Goal: Task Accomplishment & Management: Use online tool/utility

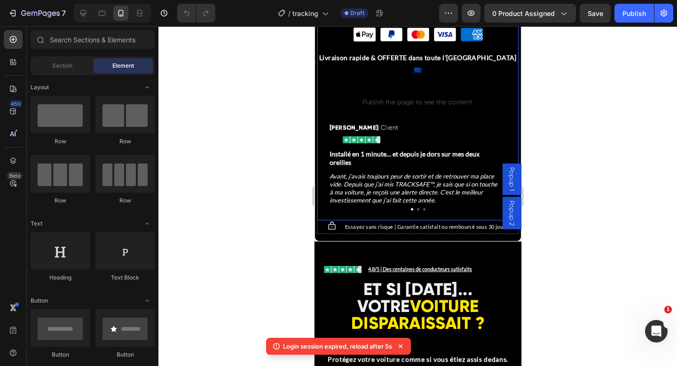
scroll to position [600, 0]
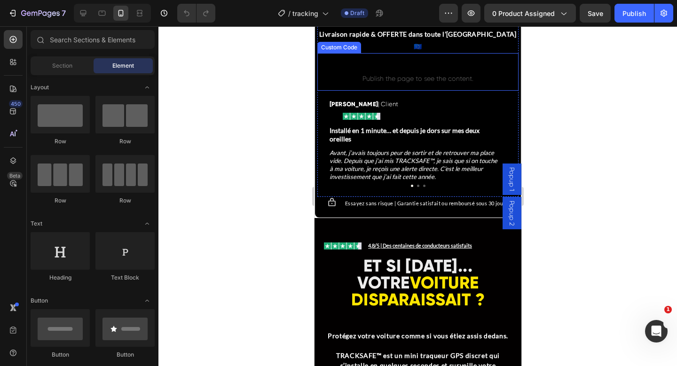
scroll to position [662, 0]
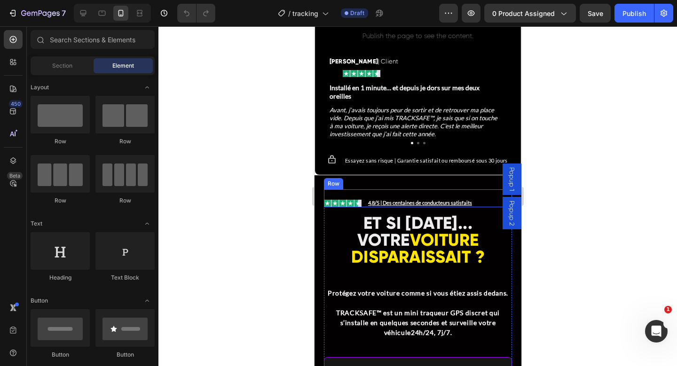
click at [365, 189] on div "Image Icon List 4,8/5 | Des centaines de conducteurs satisfaits Text Block Row" at bounding box center [417, 198] width 188 height 18
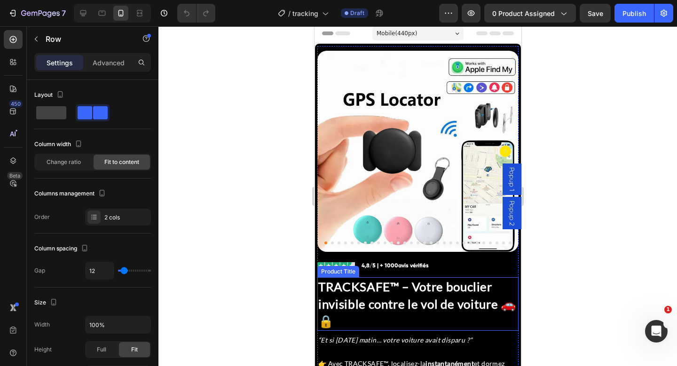
scroll to position [0, 0]
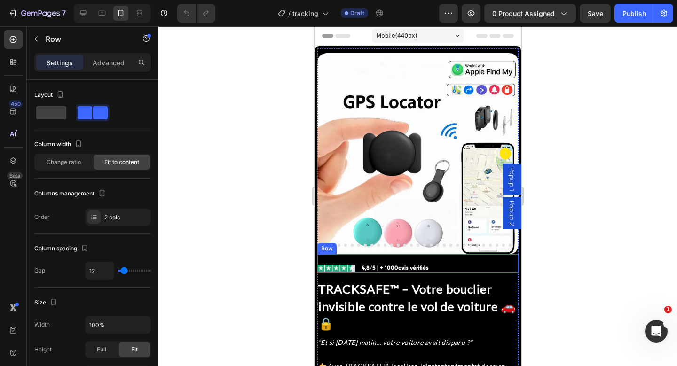
click at [456, 257] on div "Image Icon List 4,8/5 | + 1000 avis vérifiés Text Block Row" at bounding box center [417, 263] width 201 height 18
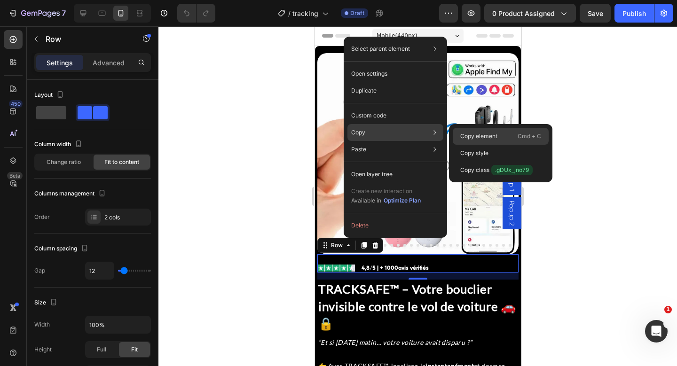
click at [484, 145] on div "Copy element Cmd + C" at bounding box center [501, 153] width 96 height 17
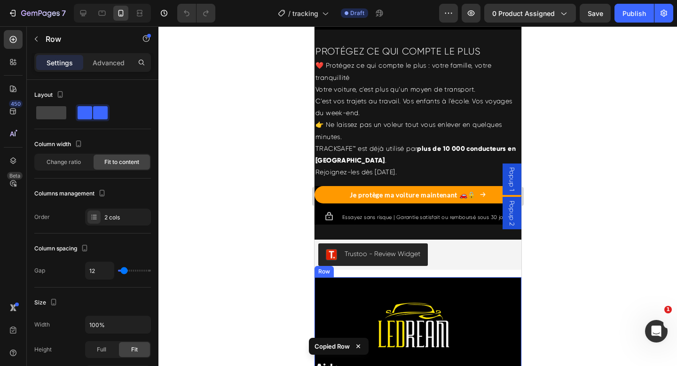
scroll to position [4124, 0]
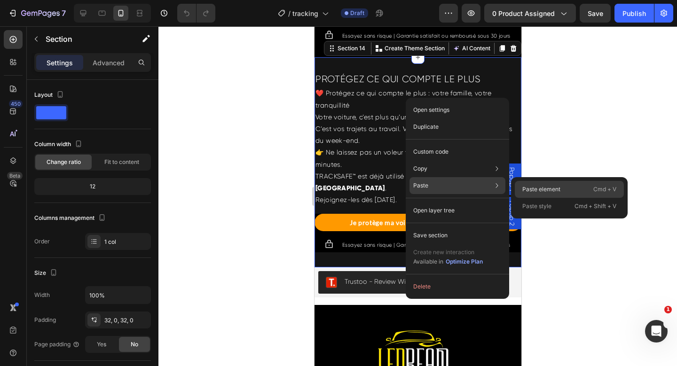
click at [543, 191] on p "Paste element" at bounding box center [541, 189] width 38 height 8
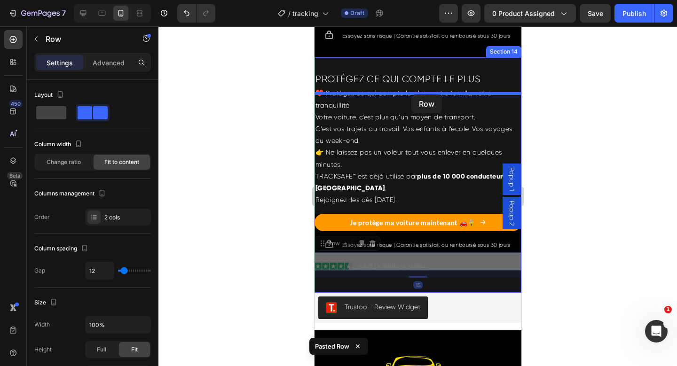
drag, startPoint x: 342, startPoint y: 267, endPoint x: 411, endPoint y: 94, distance: 185.9
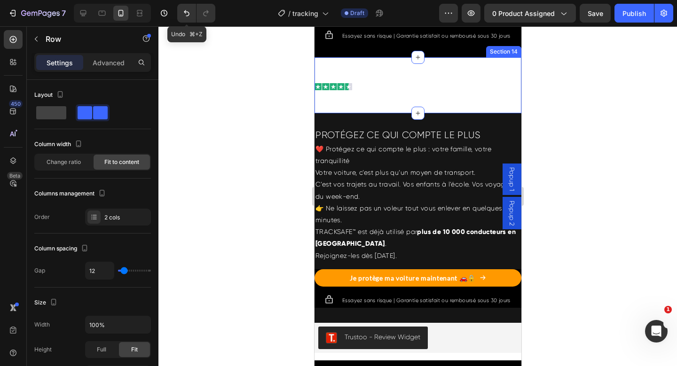
drag, startPoint x: 189, startPoint y: 19, endPoint x: 205, endPoint y: 47, distance: 31.8
click at [189, 19] on button "Undo/Redo" at bounding box center [186, 13] width 19 height 19
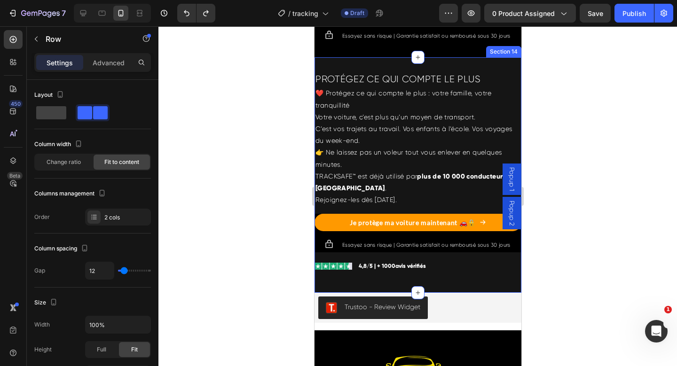
click at [356, 271] on div "Image Icon List 4,8/5 | + 1000 avis vérifiés Text Block Row" at bounding box center [417, 261] width 207 height 18
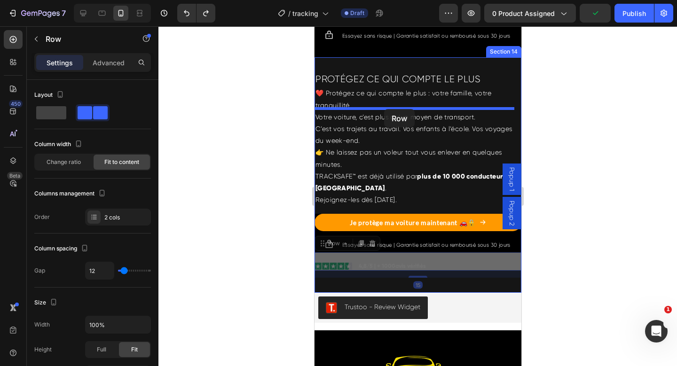
drag, startPoint x: 334, startPoint y: 283, endPoint x: 384, endPoint y: 109, distance: 180.9
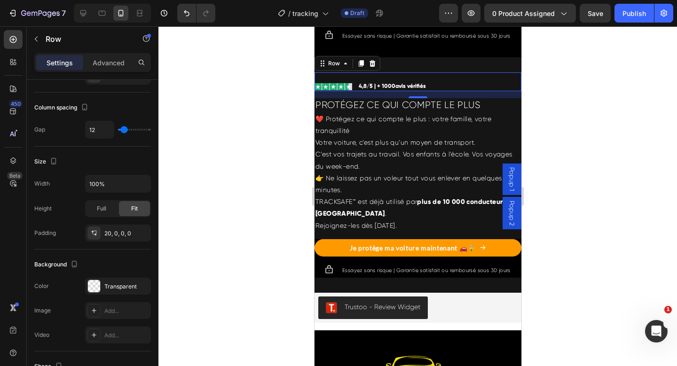
scroll to position [343, 0]
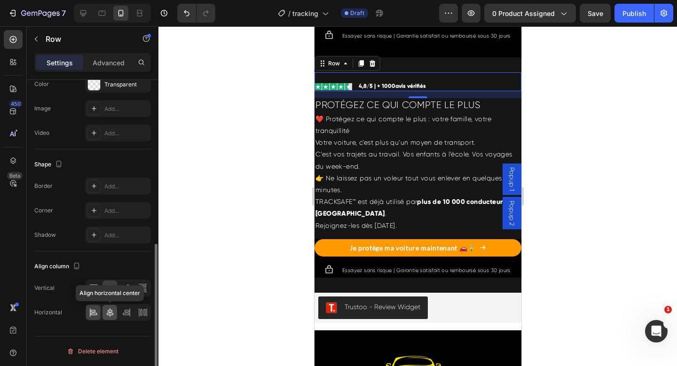
click at [105, 311] on icon at bounding box center [109, 312] width 9 height 9
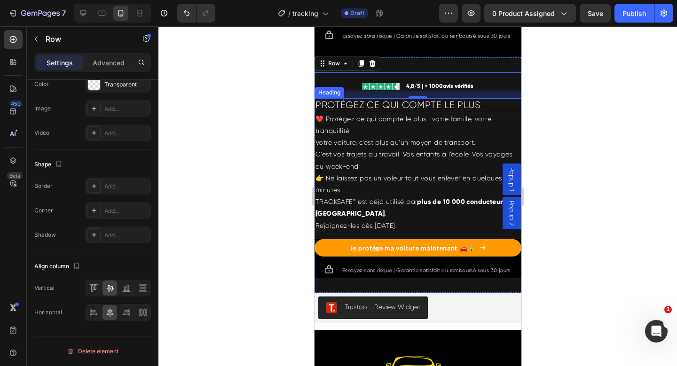
click at [465, 112] on h2 "PROTÉGEZ CE QUI COMPTE LE PLUS" at bounding box center [417, 105] width 207 height 14
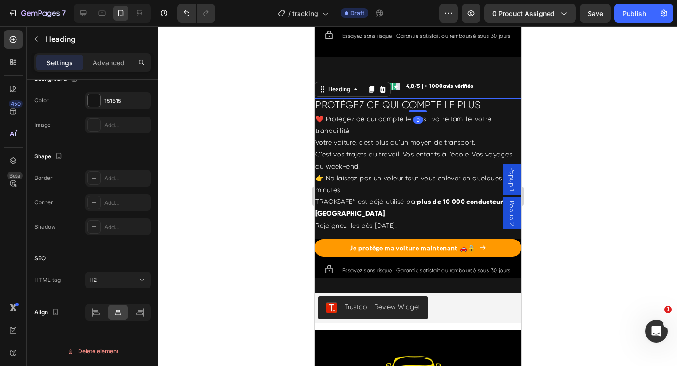
scroll to position [0, 0]
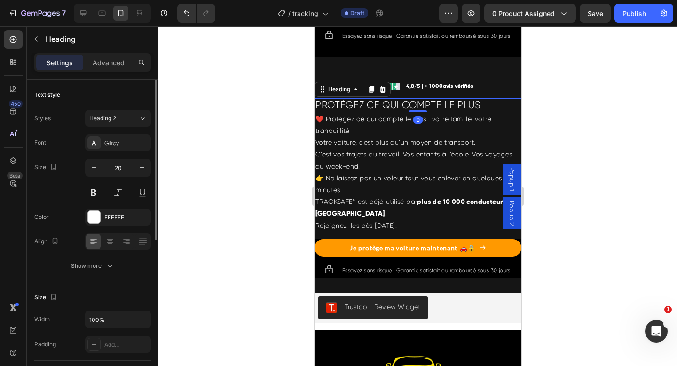
click at [465, 112] on h2 "PROTÉGEZ CE QUI COMPTE LE PLUS" at bounding box center [417, 105] width 207 height 14
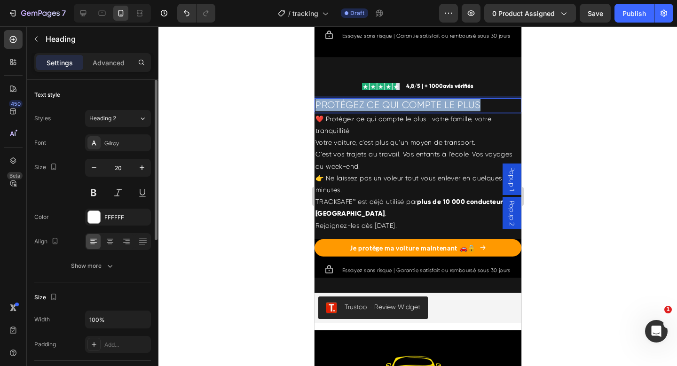
click at [464, 111] on p "PROTÉGEZ CE QUI COMPTE LE PLUS" at bounding box center [417, 105] width 205 height 12
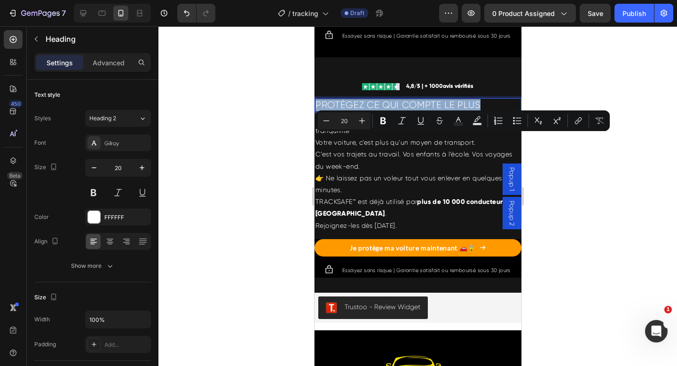
scroll to position [297, 0]
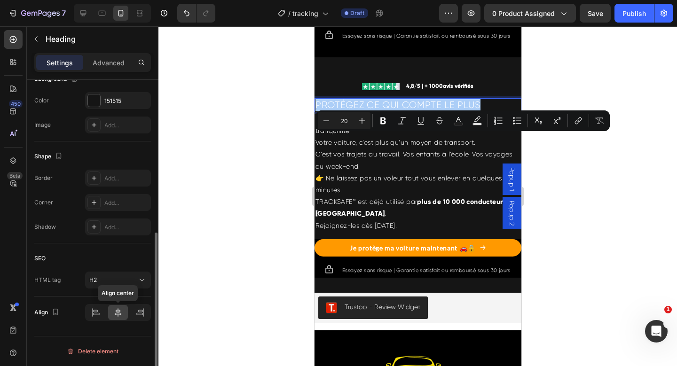
click at [116, 312] on icon at bounding box center [117, 312] width 9 height 9
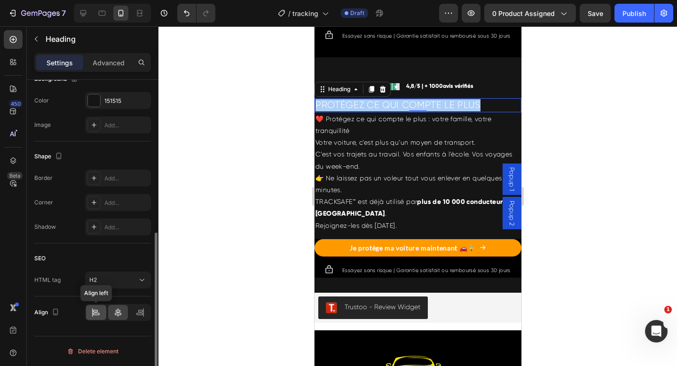
click at [102, 314] on div at bounding box center [96, 312] width 20 height 15
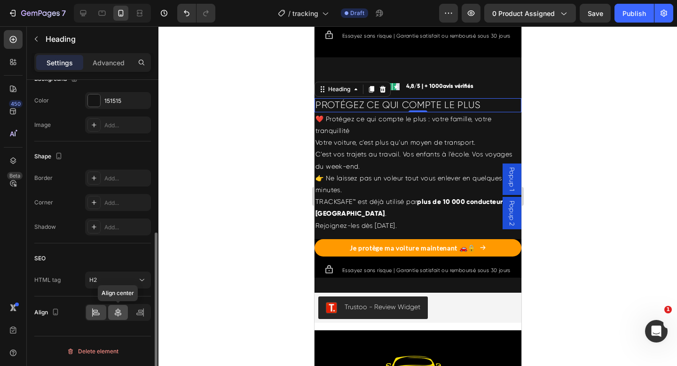
click at [116, 312] on icon at bounding box center [117, 312] width 9 height 9
click at [432, 111] on p "PROTÉGEZ CE QUI COMPTE LE PLUS" at bounding box center [417, 105] width 205 height 12
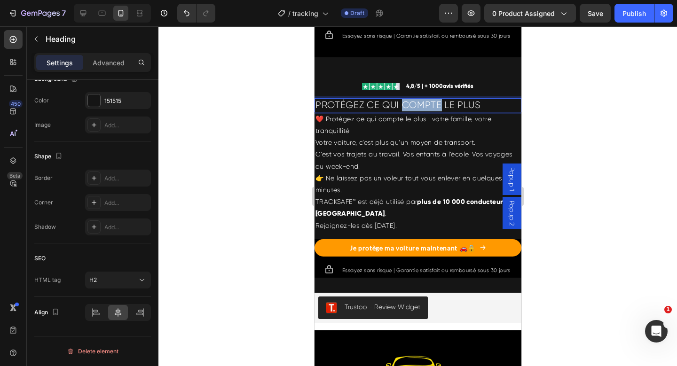
click at [432, 111] on p "PROTÉGEZ CE QUI COMPTE LE PLUS" at bounding box center [417, 105] width 205 height 12
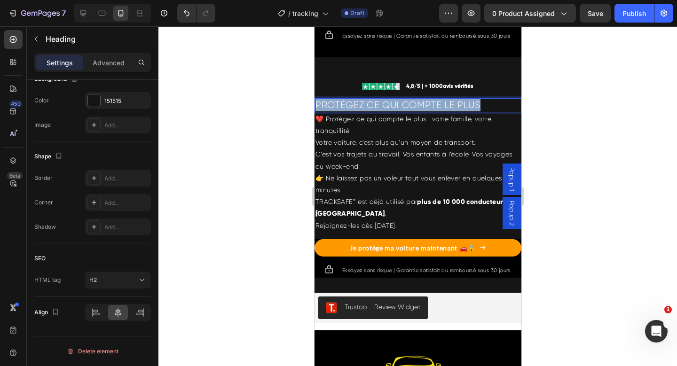
click at [432, 111] on p "PROTÉGEZ CE QUI COMPTE LE PLUS" at bounding box center [417, 105] width 205 height 12
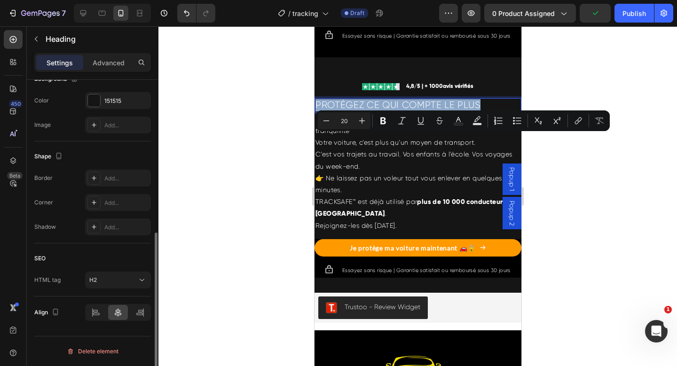
scroll to position [0, 0]
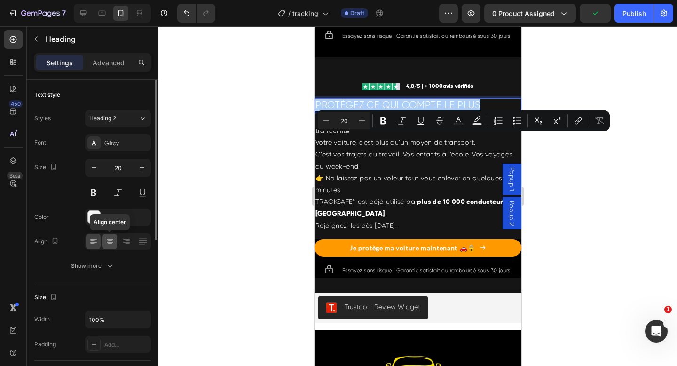
click at [110, 238] on icon at bounding box center [109, 241] width 9 height 9
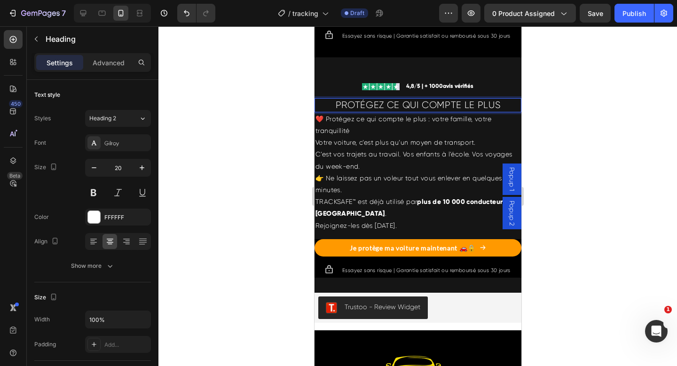
click at [400, 111] on p "PROTÉGEZ CE QUI COMPTE LE PLUS" at bounding box center [417, 105] width 205 height 12
click at [399, 111] on p "PROTÉGEZ CE QUI COMPTE LE PLUS" at bounding box center [417, 105] width 205 height 12
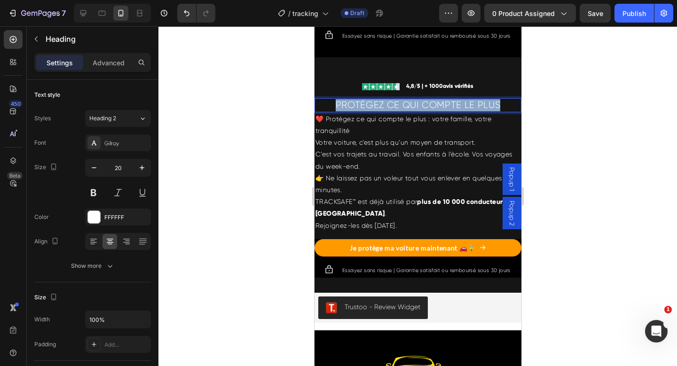
click at [399, 111] on p "PROTÉGEZ CE QUI COMPTE LE PLUS" at bounding box center [417, 105] width 205 height 12
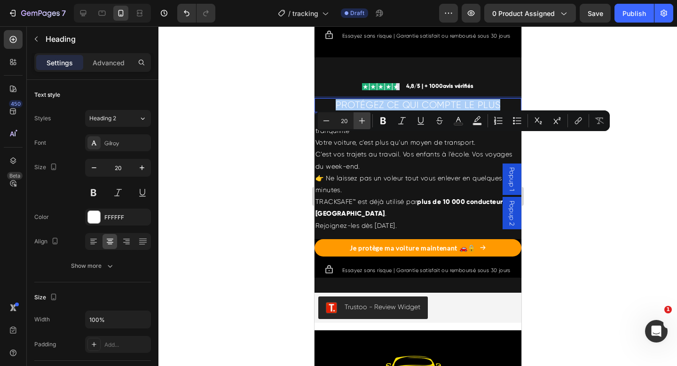
click at [359, 114] on button "Plus" at bounding box center [362, 120] width 17 height 17
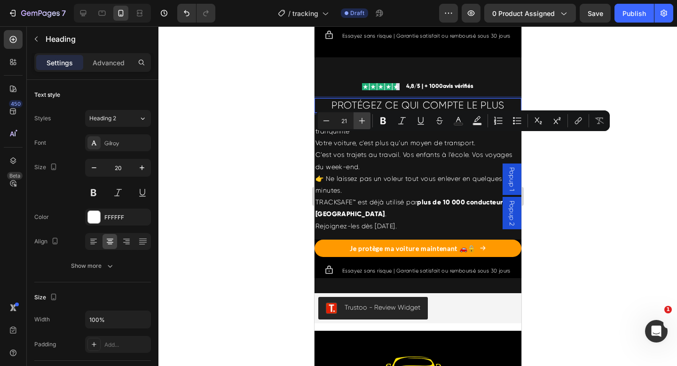
click at [359, 114] on button "Plus" at bounding box center [362, 120] width 17 height 17
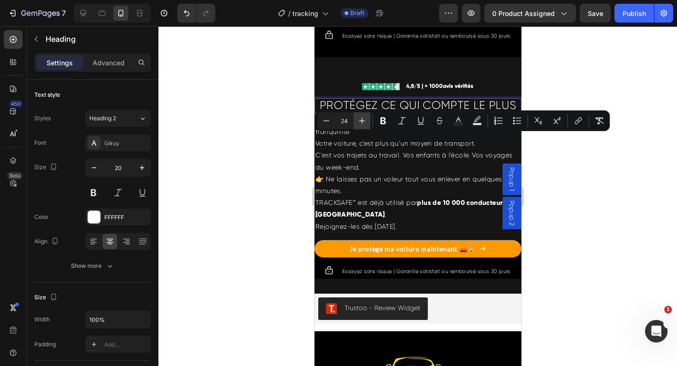
click at [359, 114] on button "Plus" at bounding box center [362, 120] width 17 height 17
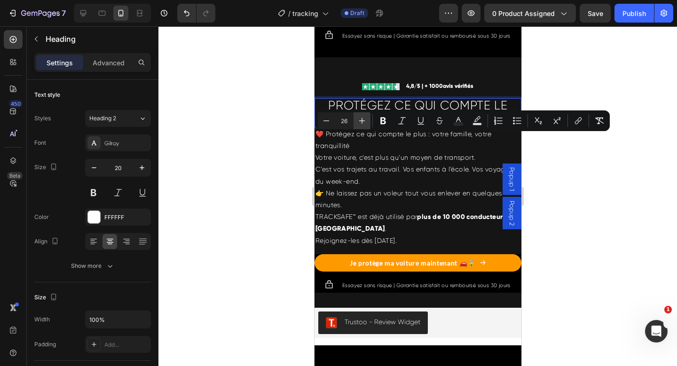
click at [359, 114] on button "Plus" at bounding box center [362, 120] width 17 height 17
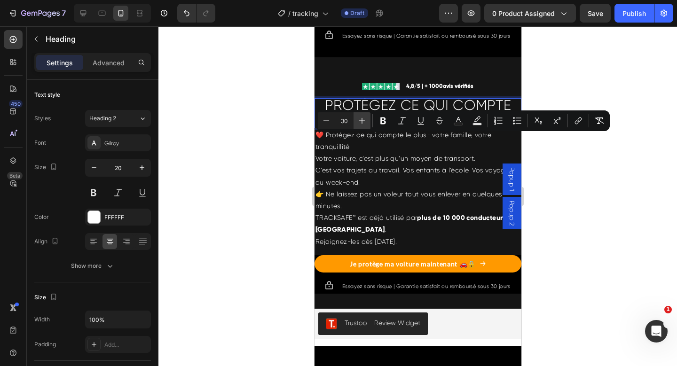
click at [359, 114] on button "Plus" at bounding box center [362, 120] width 17 height 17
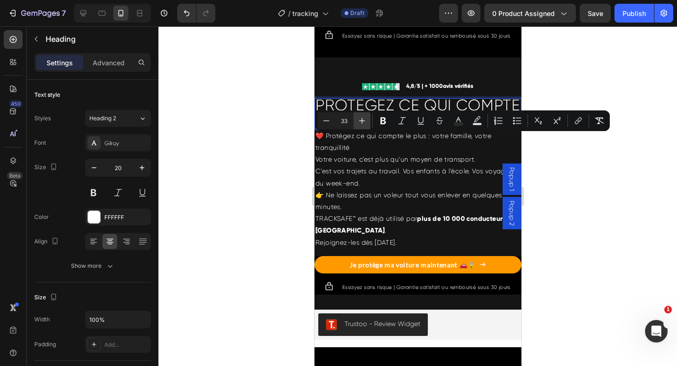
click at [359, 114] on button "Plus" at bounding box center [362, 120] width 17 height 17
type input "34"
click at [396, 129] on span "PROTÉGEZ CE QUI COMPTE LE PLUS" at bounding box center [417, 112] width 140 height 33
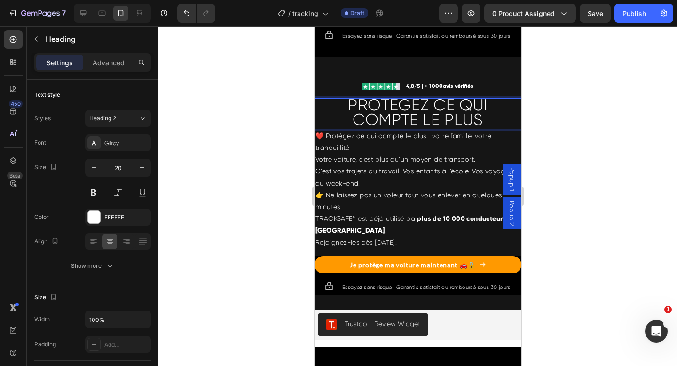
click at [393, 129] on span "PROTÉGEZ CE QUI COMPTE LE PLUS" at bounding box center [417, 112] width 140 height 33
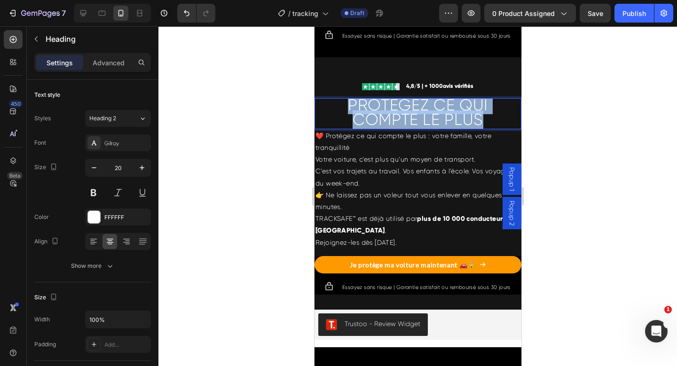
click at [393, 129] on span "PROTÉGEZ CE QUI COMPTE LE PLUS" at bounding box center [417, 112] width 140 height 33
drag, startPoint x: 393, startPoint y: 146, endPoint x: 393, endPoint y: 151, distance: 5.3
click at [393, 129] on span "PROTÉGEZ CE QUI COMPTE LE PLUS" at bounding box center [417, 112] width 140 height 33
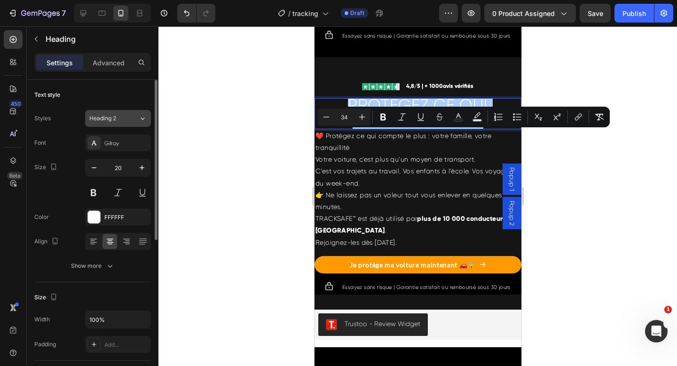
click at [139, 118] on icon at bounding box center [143, 118] width 8 height 9
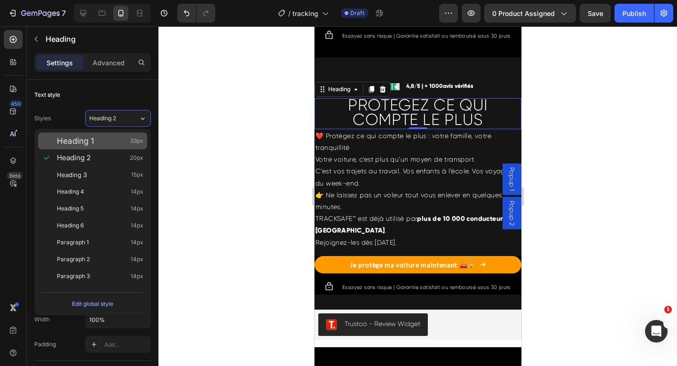
click at [129, 146] on div "Heading 1 33px" at bounding box center [92, 141] width 109 height 17
type input "33"
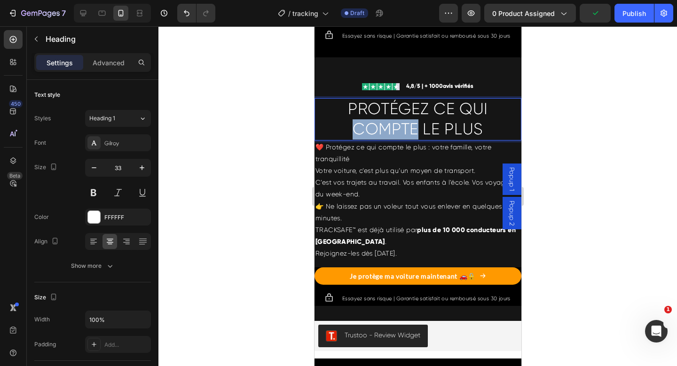
click at [355, 138] on span "PROTÉGEZ CE QUI COMPTE LE PLUS" at bounding box center [417, 119] width 140 height 39
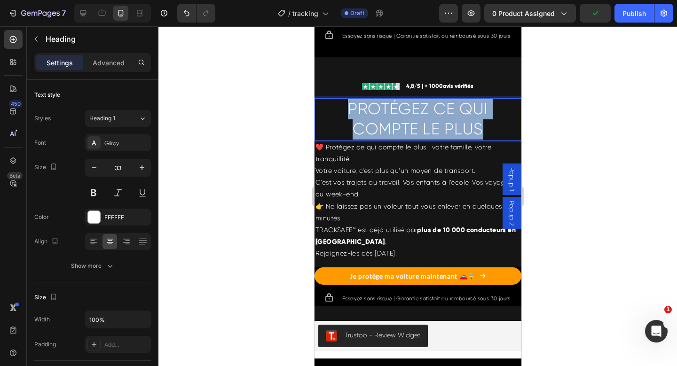
click at [355, 138] on span "PROTÉGEZ CE QUI COMPTE LE PLUS" at bounding box center [417, 119] width 140 height 39
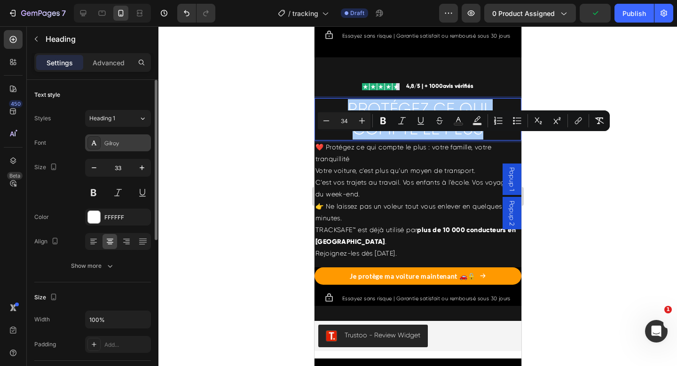
click at [93, 148] on div at bounding box center [93, 142] width 13 height 13
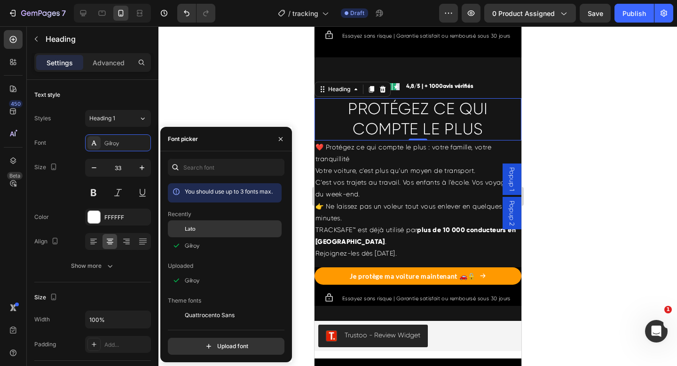
drag, startPoint x: 202, startPoint y: 229, endPoint x: 18, endPoint y: 177, distance: 191.2
click at [202, 229] on div "Lato" at bounding box center [232, 229] width 95 height 8
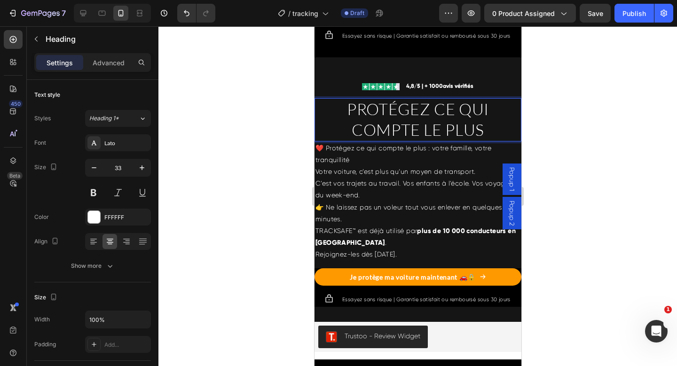
click at [392, 140] on span "PROTÉGEZ CE QUI COMPTE LE PLUS" at bounding box center [417, 119] width 142 height 40
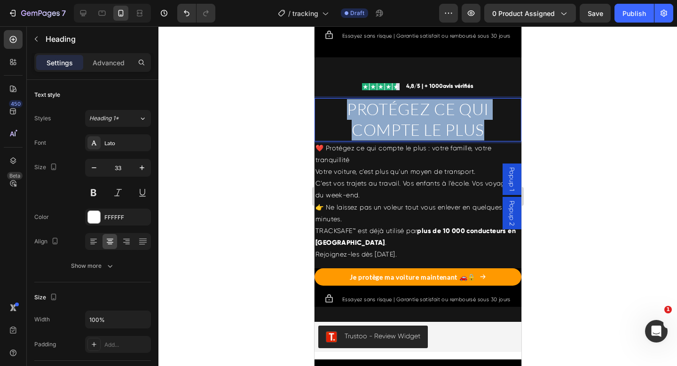
click at [392, 140] on span "PROTÉGEZ CE QUI COMPTE LE PLUS" at bounding box center [417, 119] width 142 height 40
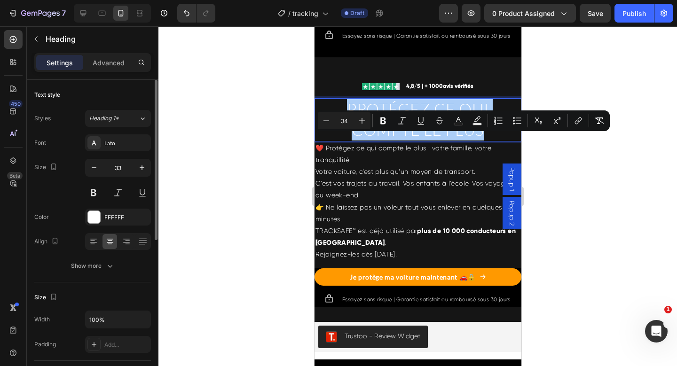
click at [89, 201] on div "Font Lato Size 33 Color FFFFFF Align Show more" at bounding box center [92, 204] width 117 height 140
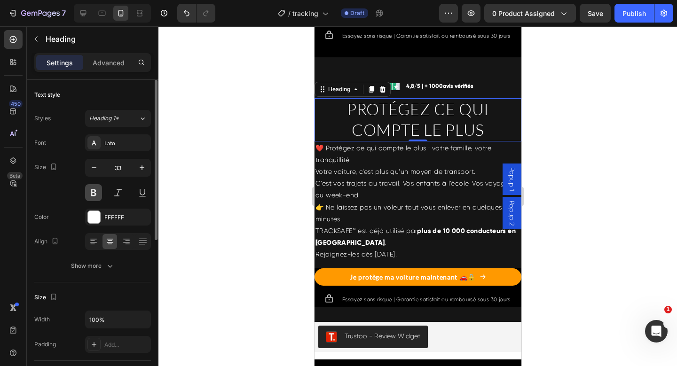
click at [88, 193] on button at bounding box center [93, 192] width 17 height 17
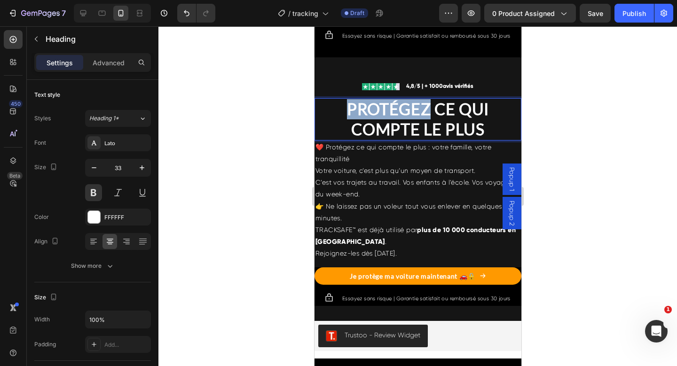
click at [389, 139] on span "PROTÉGEZ CE QUI COMPTE LE PLUS" at bounding box center [417, 118] width 142 height 39
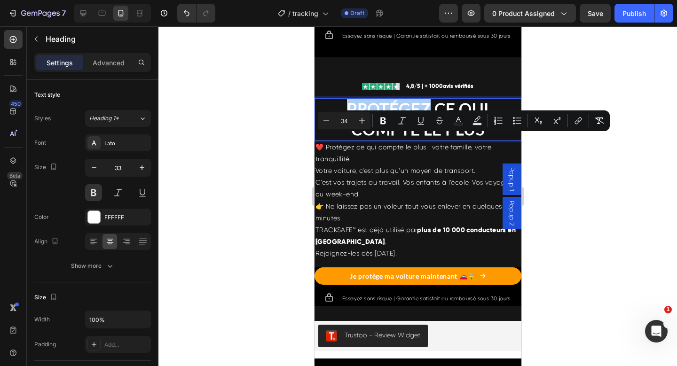
drag, startPoint x: 453, startPoint y: 125, endPoint x: 449, endPoint y: 129, distance: 6.0
click at [453, 125] on button "Text Color" at bounding box center [458, 120] width 17 height 17
type input "FFFFFF"
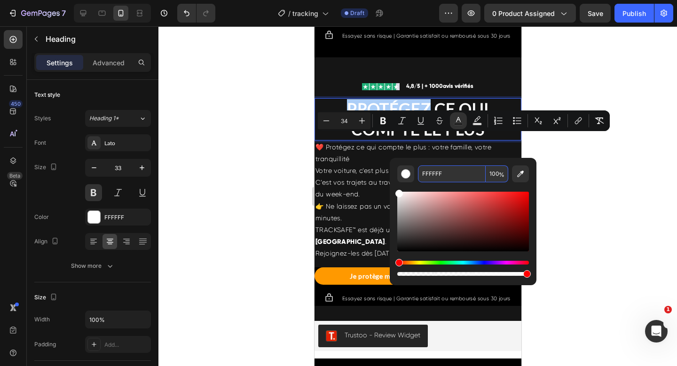
click at [428, 174] on input "FFFFFF" at bounding box center [452, 173] width 68 height 17
paste input "E500"
type input "FFE500"
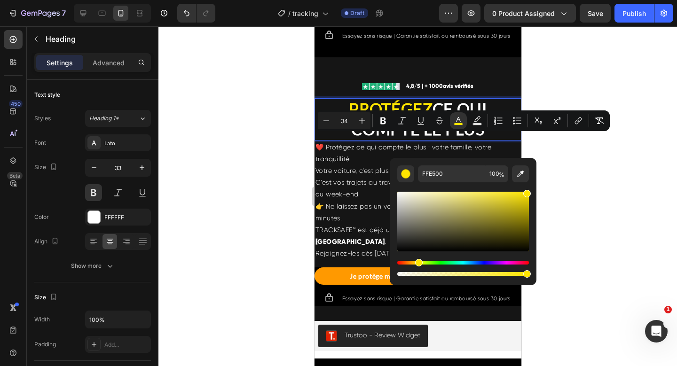
click at [364, 139] on span "CE QUI COMPTE LE PLUS" at bounding box center [418, 118] width 135 height 39
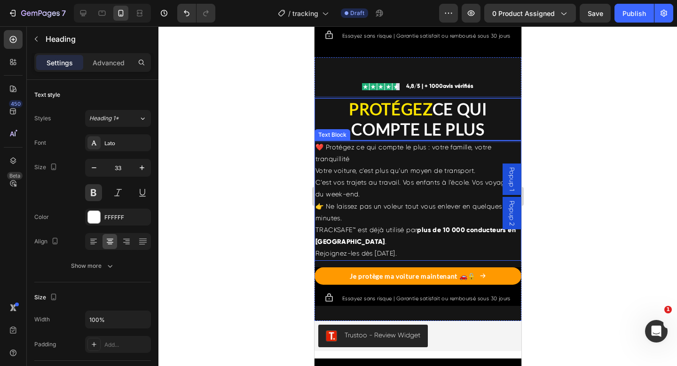
click at [360, 165] on p "❤️ Protégez ce qui compte le plus : votre famille, votre tranquillité" at bounding box center [417, 154] width 205 height 24
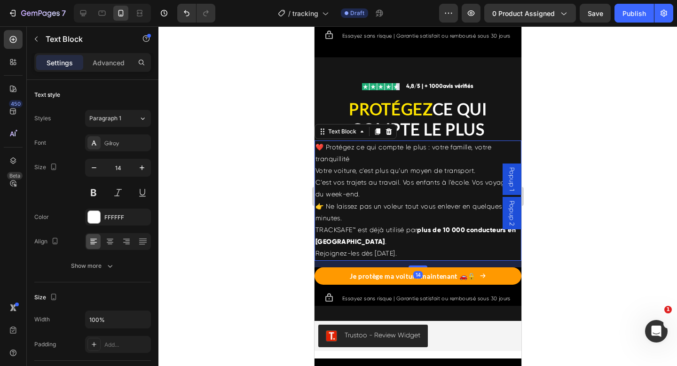
click at [356, 165] on p "❤️ Protégez ce qui compte le plus : votre famille, votre tranquillité" at bounding box center [417, 154] width 205 height 24
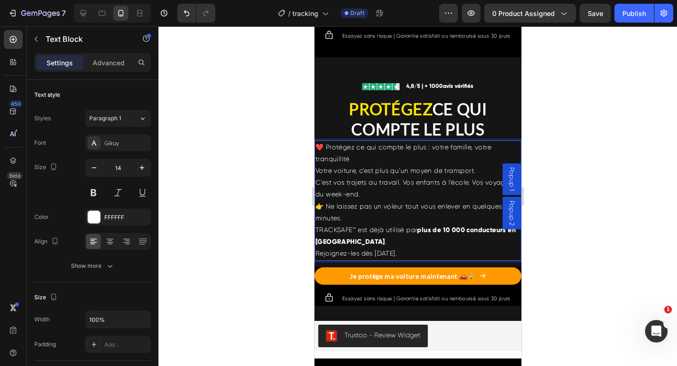
click at [356, 165] on p "❤️ Protégez ce qui compte le plus : votre famille, votre tranquillité" at bounding box center [417, 154] width 205 height 24
click at [357, 165] on p "❤️ Protégez ce qui compte le plus : votre famille, votre tranquillité" at bounding box center [417, 154] width 205 height 24
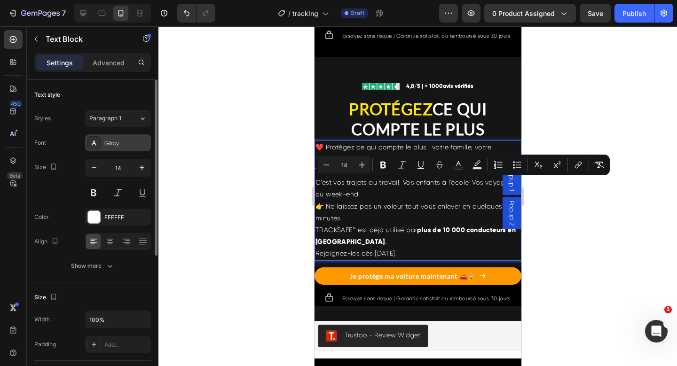
click at [115, 137] on div "Gilroy" at bounding box center [118, 142] width 66 height 17
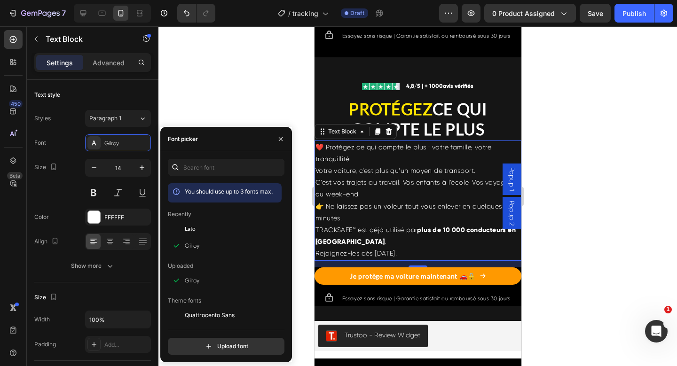
click at [185, 226] on span "Lato" at bounding box center [190, 229] width 11 height 8
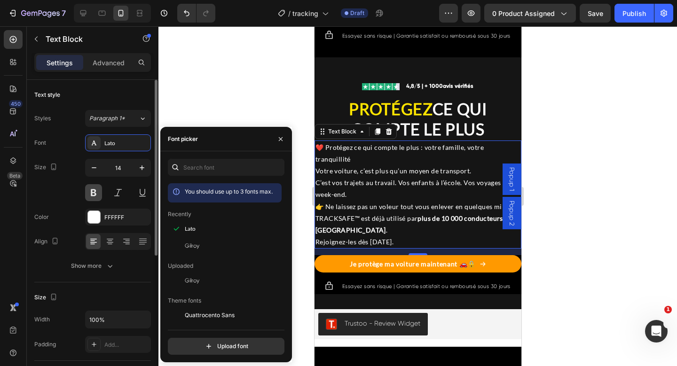
click at [89, 197] on button at bounding box center [93, 192] width 17 height 17
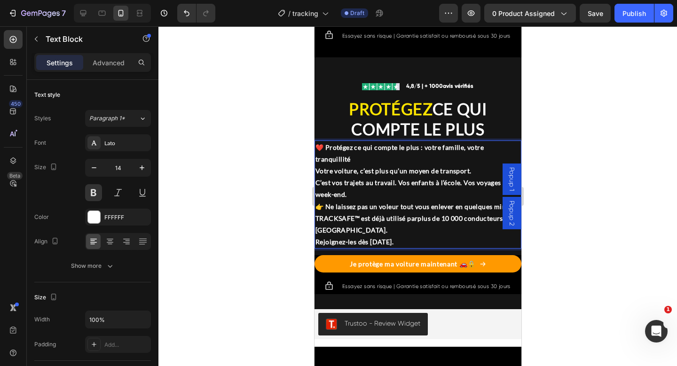
click at [360, 165] on p "❤️ Protégez ce qui compte le plus : votre famille, votre tranquillité" at bounding box center [417, 154] width 205 height 24
click at [315, 205] on div "❤️ Protégez ce qui compte le plus : votre famille, votre tranquillité Votre voi…" at bounding box center [417, 195] width 207 height 109
click at [361, 165] on p "❤️ Protégez ce qui compte le plus : votre famille, votre tranquillité" at bounding box center [417, 154] width 205 height 24
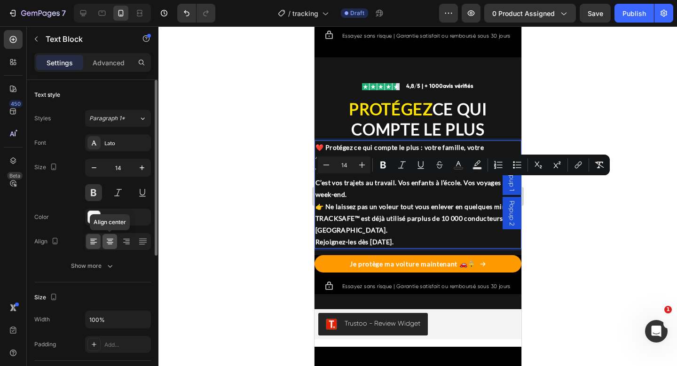
click at [114, 235] on div at bounding box center [109, 241] width 15 height 15
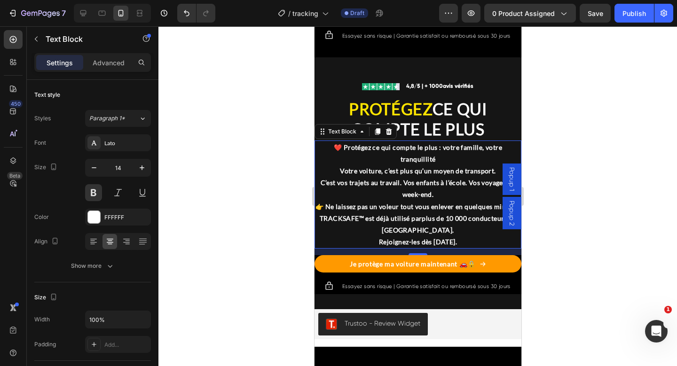
click at [397, 165] on p "❤️ Protégez ce qui compte le plus : votre famille, votre tranquillité" at bounding box center [417, 154] width 205 height 24
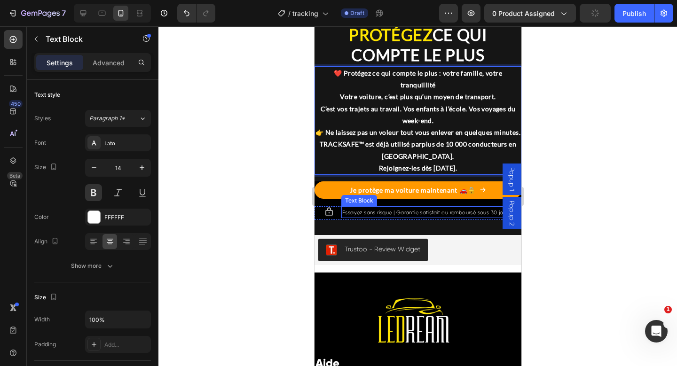
scroll to position [4338, 0]
